Goal: Find specific page/section: Find specific page/section

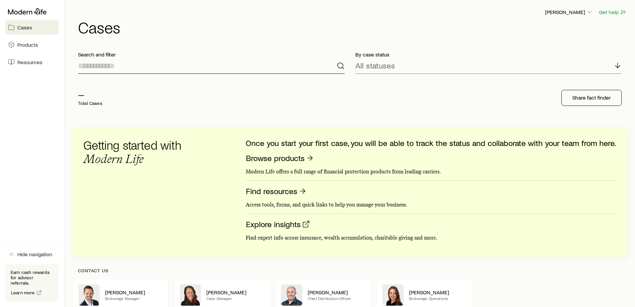
click at [95, 61] on input at bounding box center [211, 66] width 267 height 16
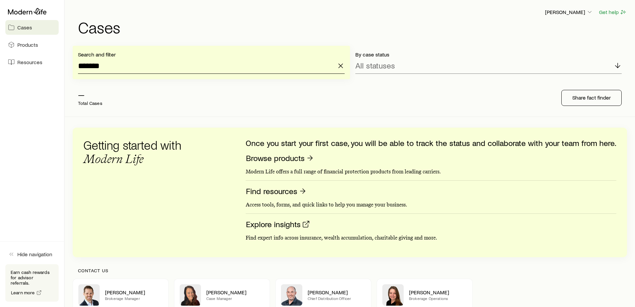
type input "*******"
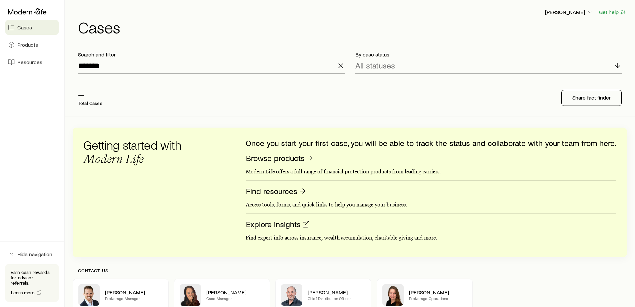
click at [170, 81] on div "— Total Cases Share fact finder" at bounding box center [350, 97] width 555 height 37
click at [265, 69] on input "*******" at bounding box center [211, 66] width 267 height 16
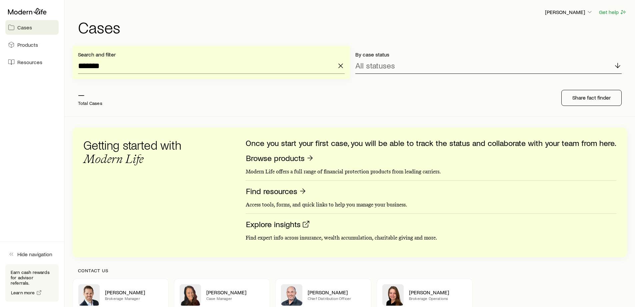
click at [386, 69] on p "All statuses" at bounding box center [376, 65] width 40 height 9
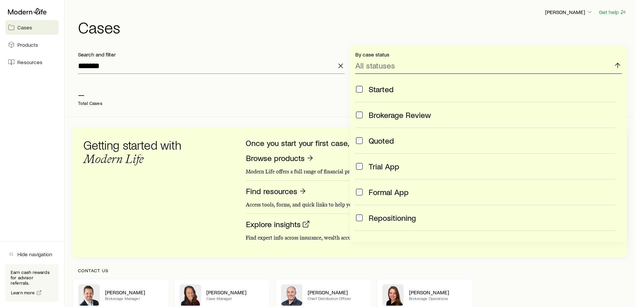
click at [386, 69] on p "All statuses" at bounding box center [376, 65] width 40 height 9
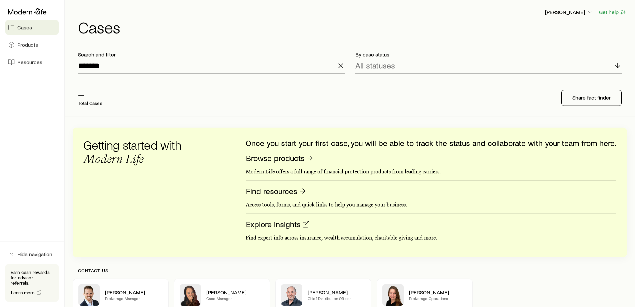
click at [92, 100] on p "Total Cases" at bounding box center [90, 102] width 24 height 5
click at [45, 46] on link "Products" at bounding box center [31, 44] width 53 height 15
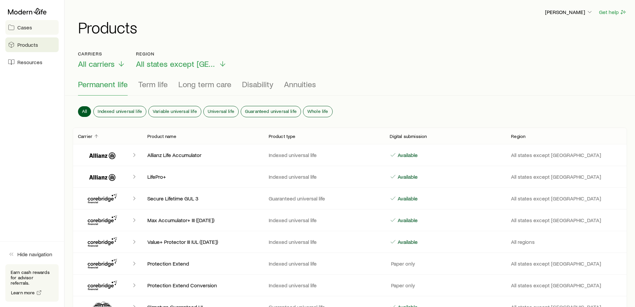
click at [40, 28] on link "Cases" at bounding box center [31, 27] width 53 height 15
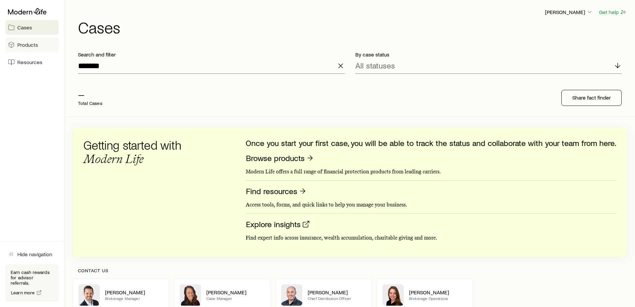
click at [38, 45] on link "Products" at bounding box center [31, 44] width 53 height 15
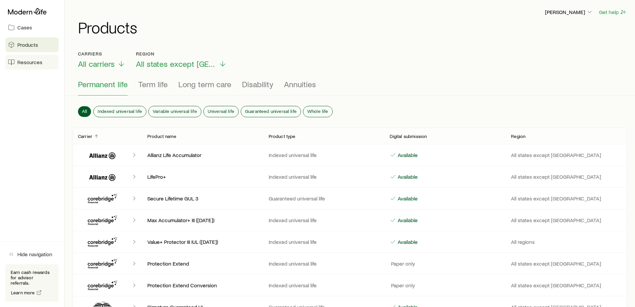
click at [38, 60] on span "Resources" at bounding box center [29, 62] width 25 height 7
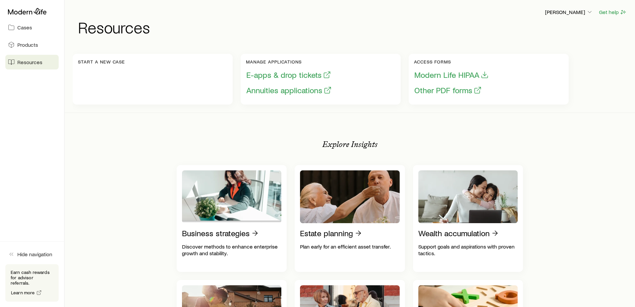
click at [102, 60] on p "Start a new case" at bounding box center [101, 61] width 47 height 5
click at [75, 65] on div "Start a new case" at bounding box center [153, 79] width 160 height 51
click at [133, 70] on div "Start a new case" at bounding box center [153, 79] width 160 height 51
click at [187, 82] on div "Start a new case" at bounding box center [153, 79] width 160 height 51
click at [584, 13] on p "[PERSON_NAME]" at bounding box center [569, 12] width 48 height 7
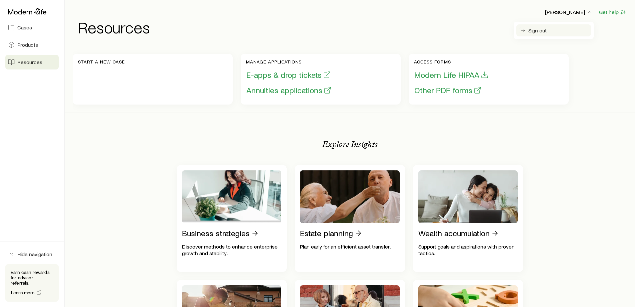
click at [557, 32] on button "Sign out" at bounding box center [554, 30] width 75 height 12
